Goal: Task Accomplishment & Management: Use online tool/utility

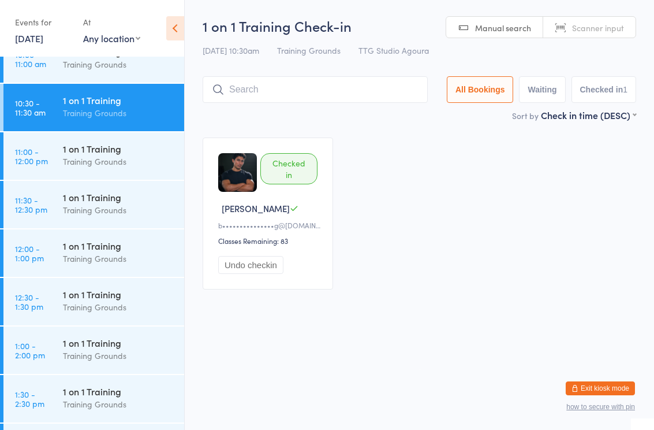
scroll to position [601, 0]
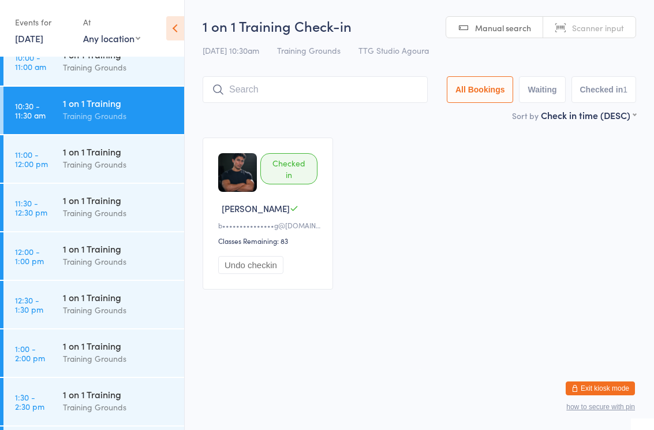
click at [129, 157] on div "1 on 1 Training" at bounding box center [118, 151] width 111 height 13
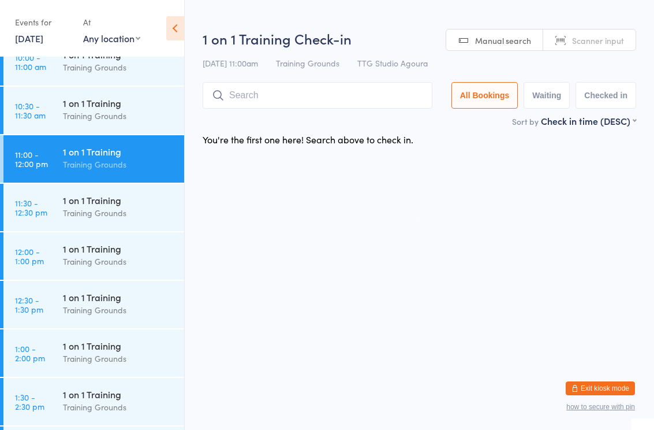
click at [314, 94] on input "search" at bounding box center [318, 95] width 230 height 27
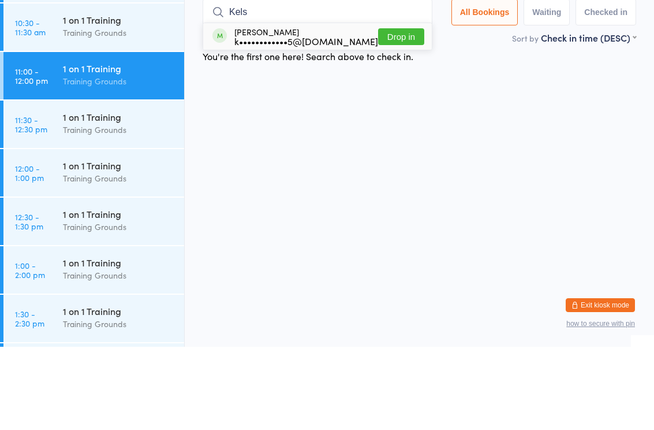
type input "Kels"
click at [402, 111] on button "Drop in" at bounding box center [401, 119] width 46 height 17
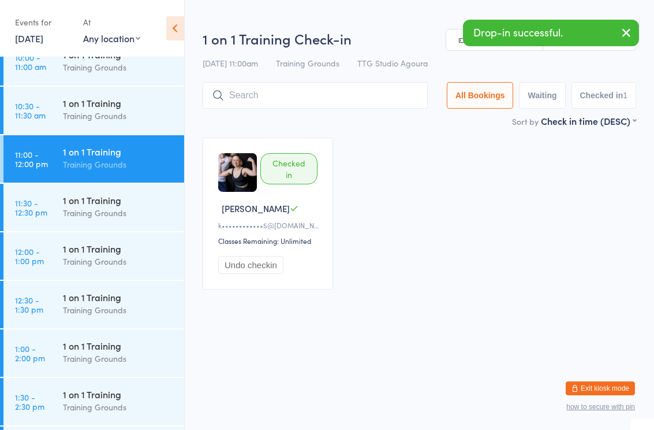
click at [114, 76] on div "1 on 1 Training Training Grounds" at bounding box center [123, 61] width 121 height 46
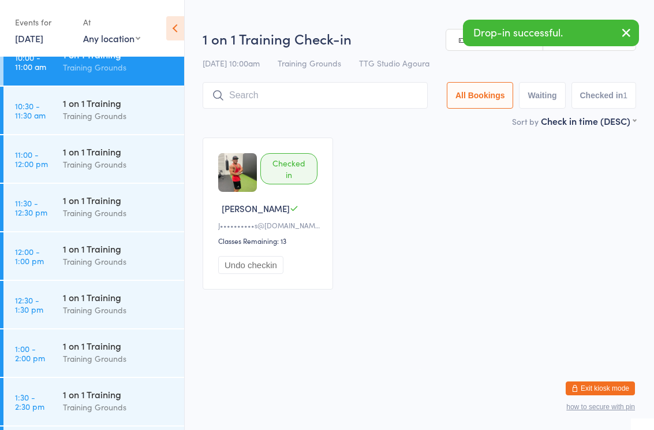
click at [337, 103] on input "search" at bounding box center [315, 95] width 225 height 27
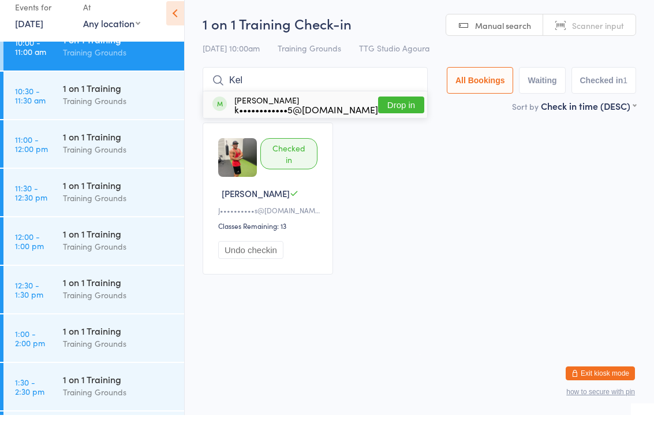
type input "Kel"
click at [386, 111] on button "Drop in" at bounding box center [401, 119] width 46 height 17
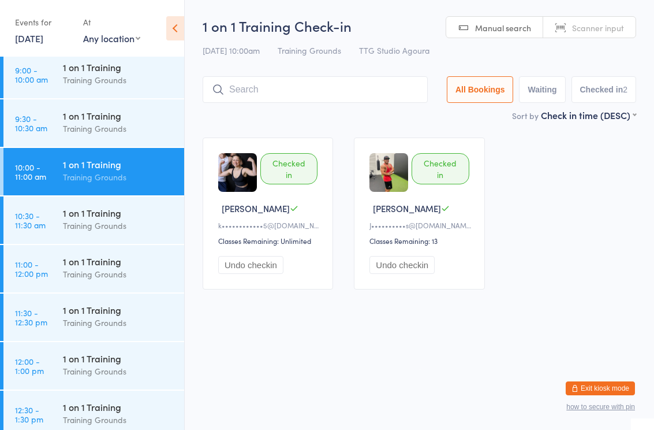
scroll to position [493, 0]
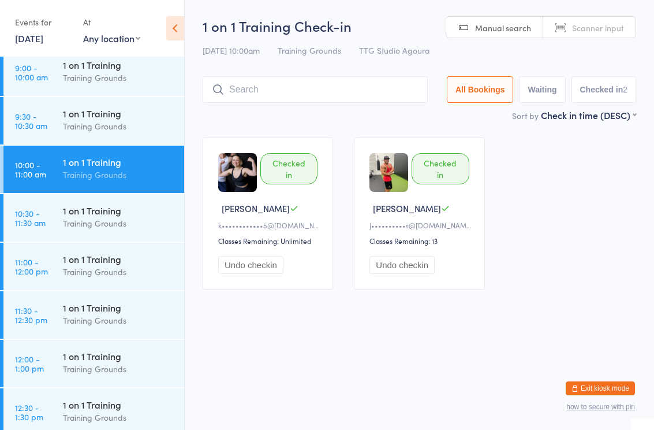
click at [107, 311] on div "1 on 1 Training" at bounding box center [118, 307] width 111 height 13
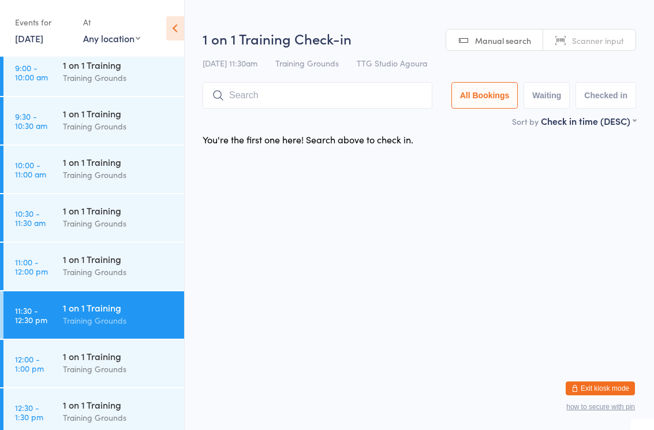
click at [302, 97] on input "search" at bounding box center [318, 95] width 230 height 27
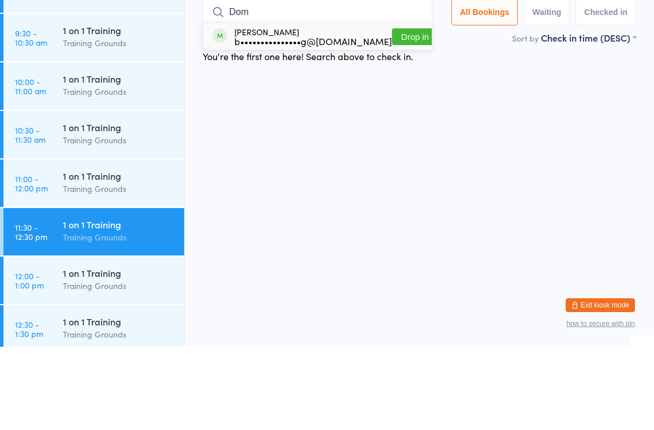
type input "Dom"
click at [405, 111] on button "Drop in" at bounding box center [415, 119] width 46 height 17
